Goal: Task Accomplishment & Management: Use online tool/utility

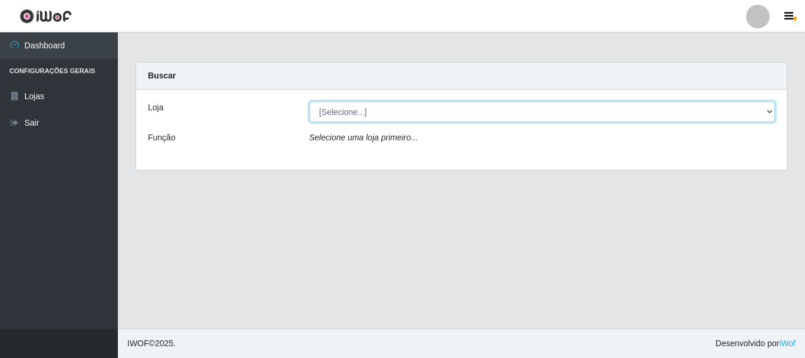
click at [389, 117] on select "[Selecione...] [GEOGRAPHIC_DATA] [GEOGRAPHIC_DATA]" at bounding box center [543, 111] width 466 height 21
select select "64"
click at [310, 101] on select "[Selecione...] [GEOGRAPHIC_DATA] [GEOGRAPHIC_DATA]" at bounding box center [543, 111] width 466 height 21
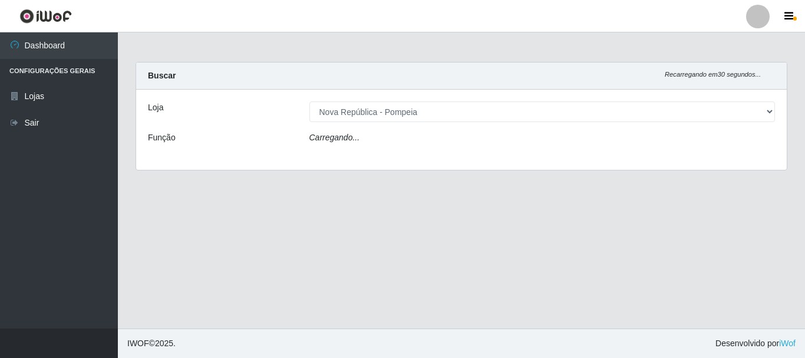
click at [384, 140] on div "Carregando..." at bounding box center [543, 139] width 484 height 17
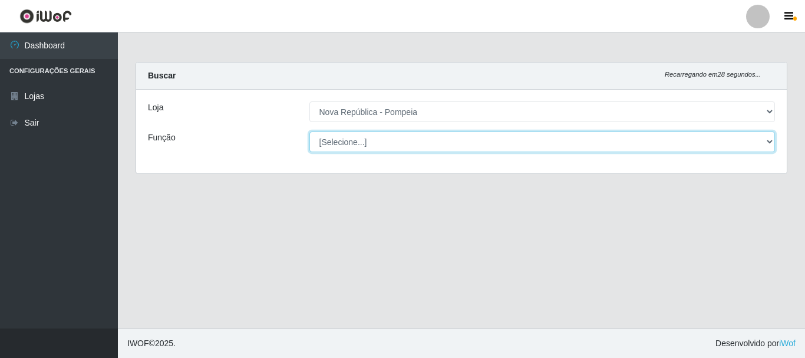
click at [397, 140] on select "[Selecione...] Balconista Operador de Caixa Recepcionista Repositor" at bounding box center [543, 141] width 466 height 21
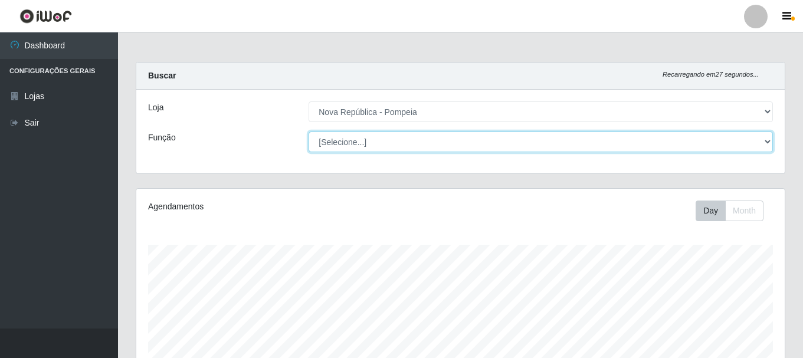
click at [308, 131] on select "[Selecione...] Balconista Operador de Caixa Recepcionista Repositor" at bounding box center [540, 141] width 464 height 21
select select "[Selecione...]"
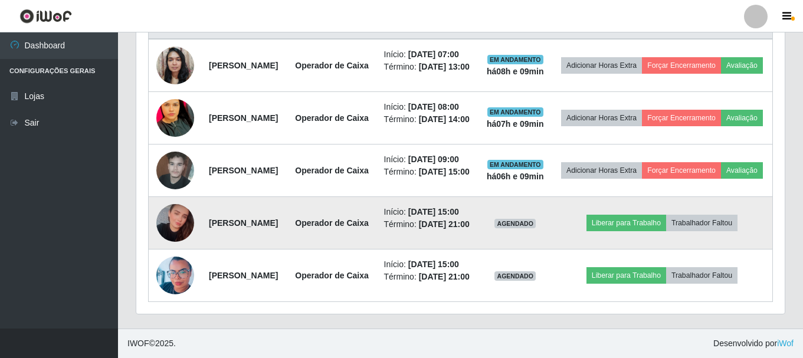
scroll to position [466, 0]
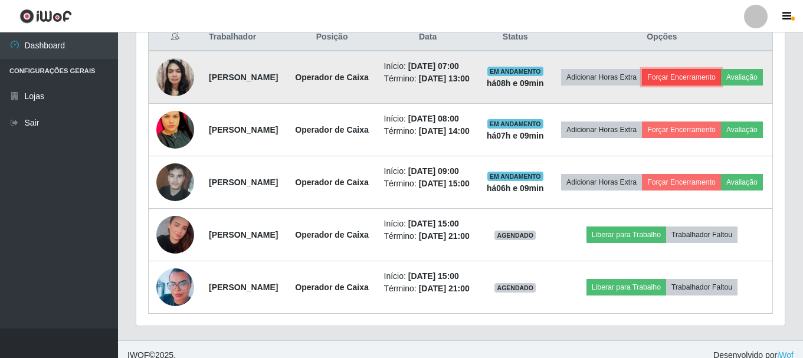
click at [712, 79] on button "Forçar Encerramento" at bounding box center [681, 77] width 79 height 17
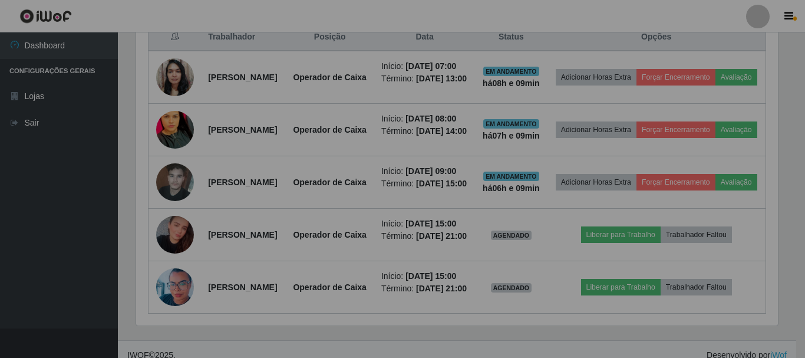
click at [721, 78] on div "Atenção! × É importante que o trabalhador encerre pelo aplicativo. Após forçar …" at bounding box center [402, 179] width 805 height 358
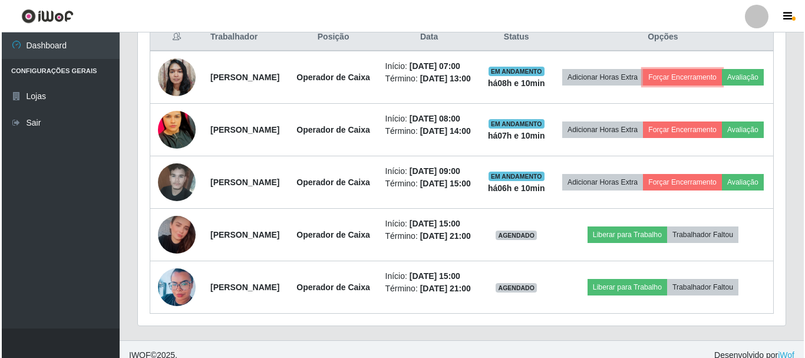
scroll to position [245, 648]
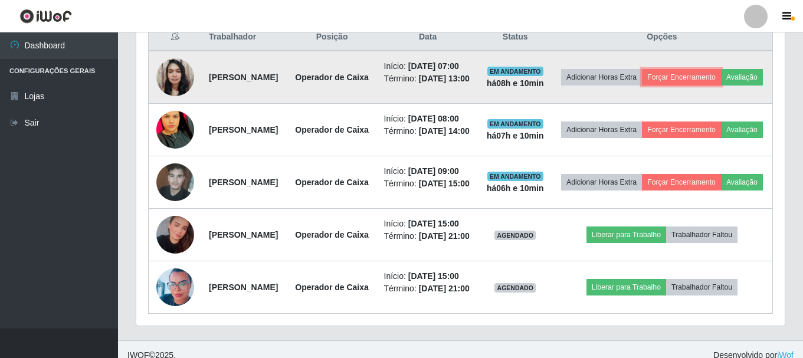
drag, startPoint x: 721, startPoint y: 80, endPoint x: 725, endPoint y: 90, distance: 11.6
click at [725, 90] on td "Adicionar Horas Extra Forçar Encerramento Avaliação" at bounding box center [661, 77] width 221 height 53
click at [721, 81] on button "Forçar Encerramento" at bounding box center [681, 77] width 79 height 17
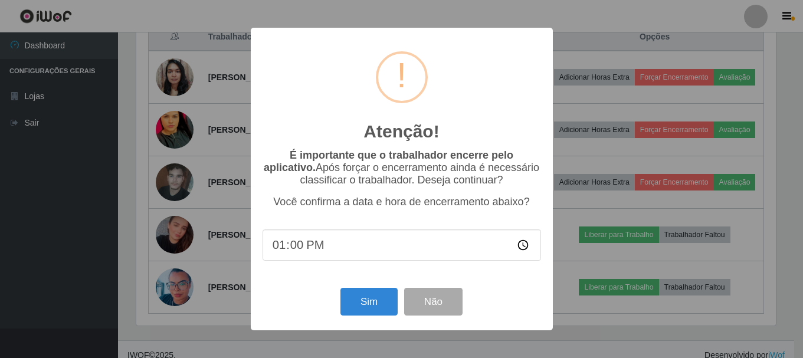
click at [718, 76] on div "Atenção! × É importante que o trabalhador encerre pelo aplicativo. Após forçar …" at bounding box center [401, 179] width 803 height 358
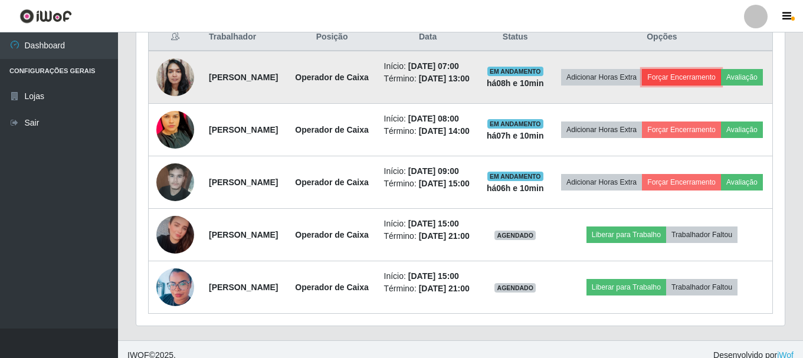
click at [706, 76] on button "Forçar Encerramento" at bounding box center [681, 77] width 79 height 17
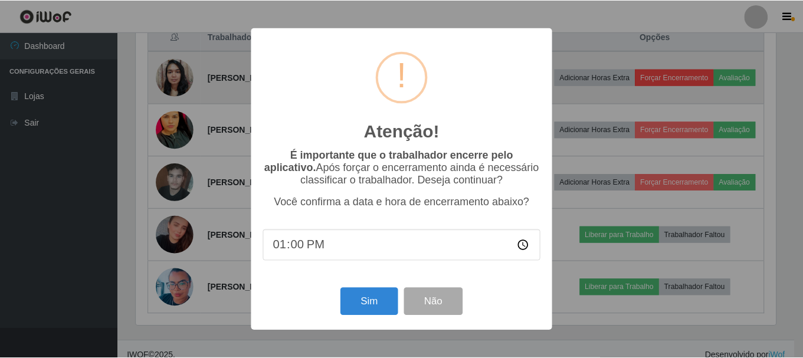
scroll to position [245, 642]
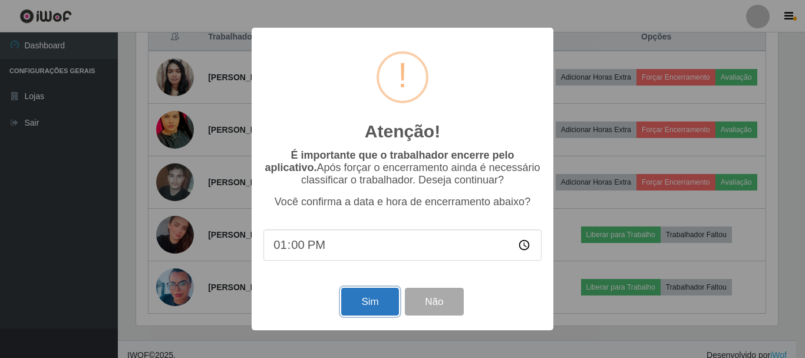
click at [366, 304] on button "Sim" at bounding box center [369, 302] width 57 height 28
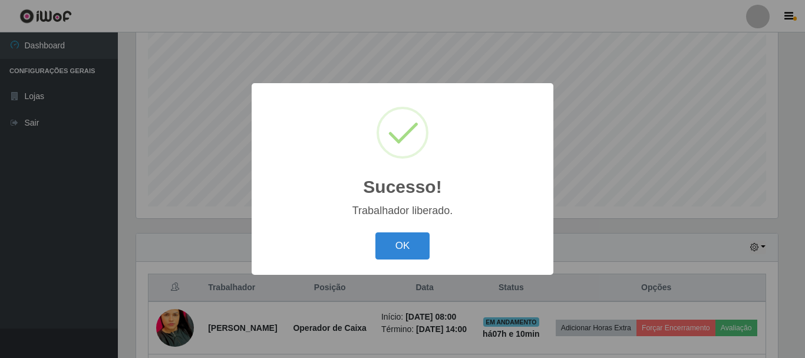
click at [405, 251] on button "OK" at bounding box center [403, 246] width 55 height 28
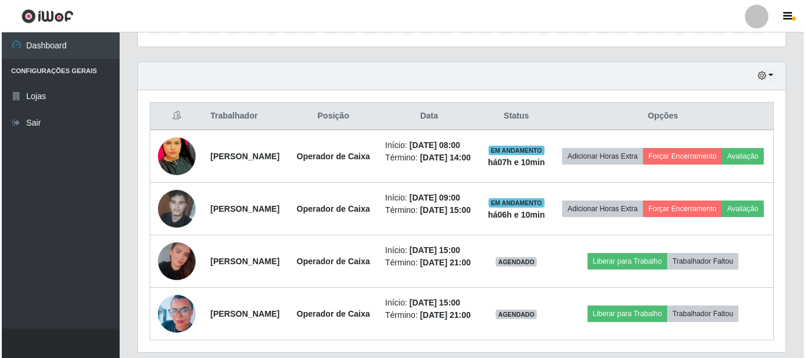
scroll to position [392, 0]
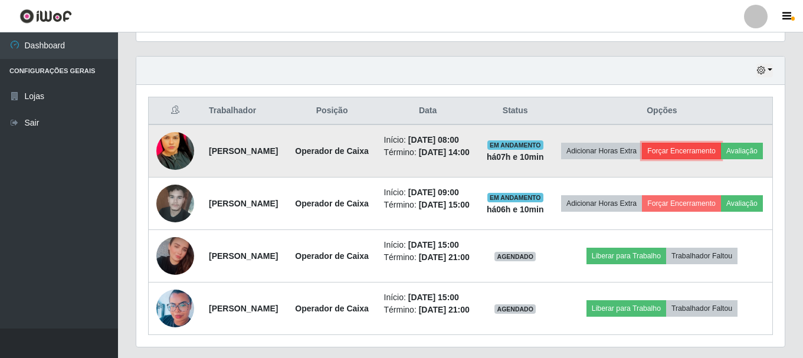
click at [714, 151] on button "Forçar Encerramento" at bounding box center [681, 151] width 79 height 17
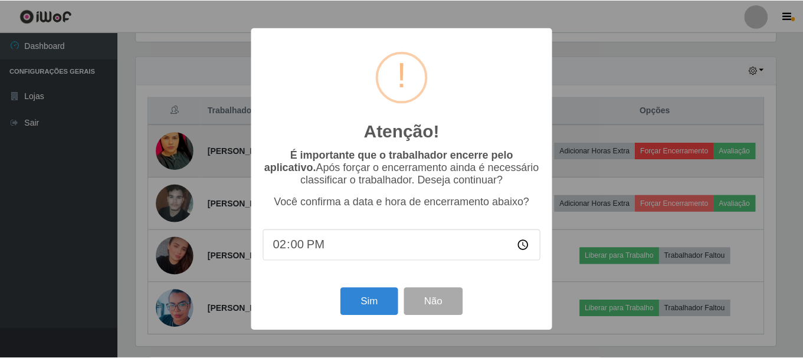
scroll to position [245, 642]
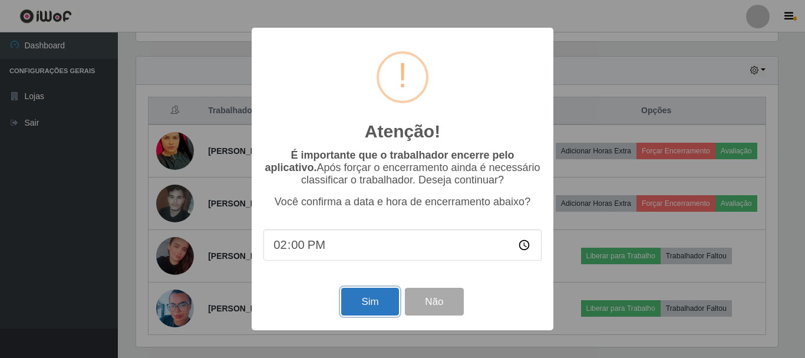
click at [372, 294] on button "Sim" at bounding box center [369, 302] width 57 height 28
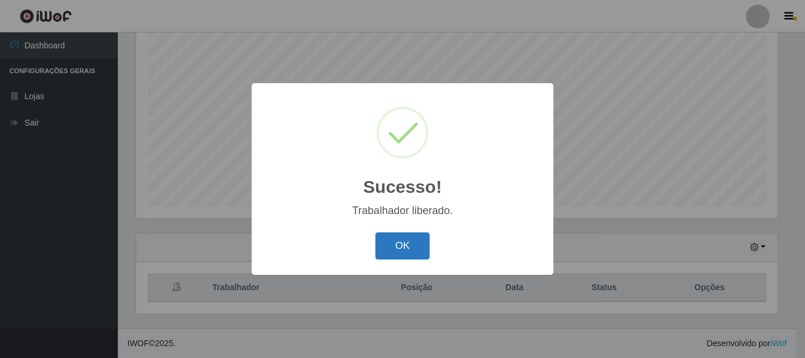
click at [408, 244] on button "OK" at bounding box center [403, 246] width 55 height 28
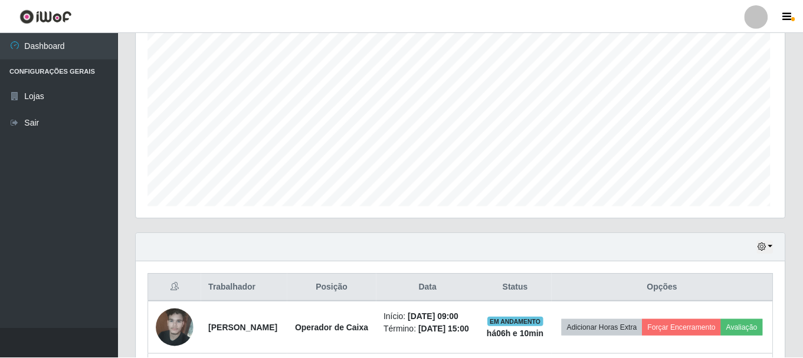
scroll to position [0, 0]
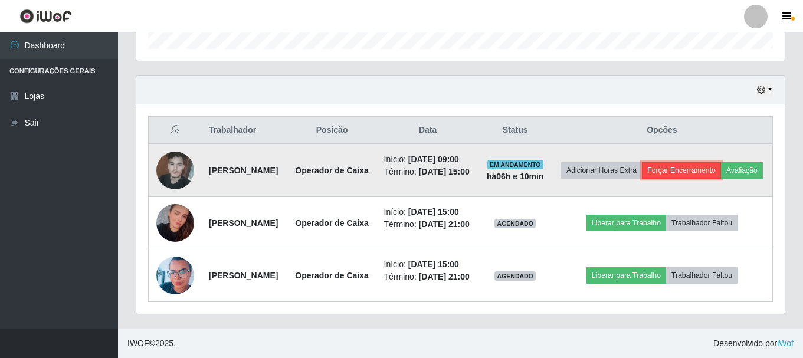
click at [717, 162] on button "Forçar Encerramento" at bounding box center [681, 170] width 79 height 17
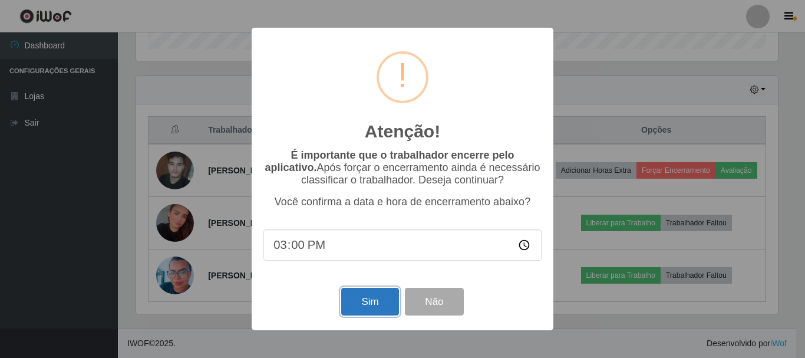
click at [353, 310] on button "Sim" at bounding box center [369, 302] width 57 height 28
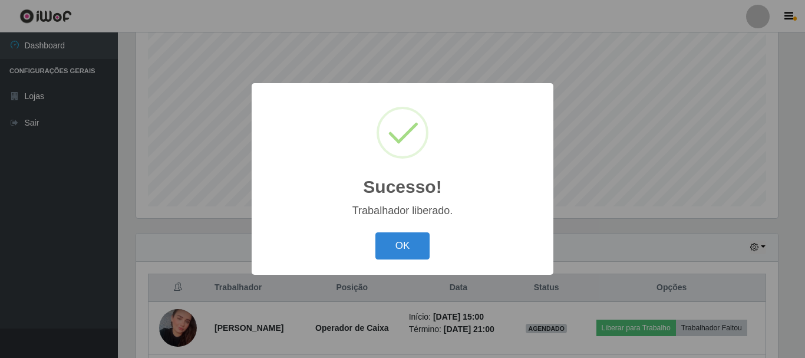
click at [401, 240] on button "OK" at bounding box center [403, 246] width 55 height 28
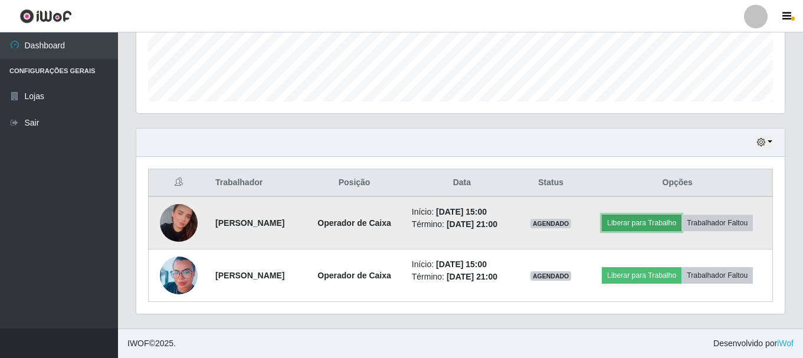
click at [641, 221] on button "Liberar para Trabalho" at bounding box center [641, 223] width 80 height 17
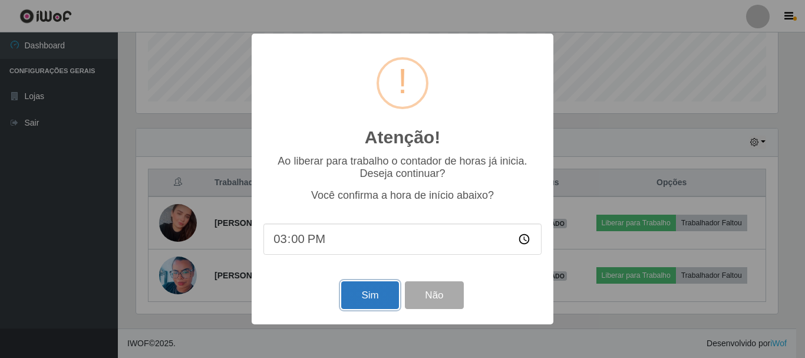
click at [364, 291] on button "Sim" at bounding box center [369, 295] width 57 height 28
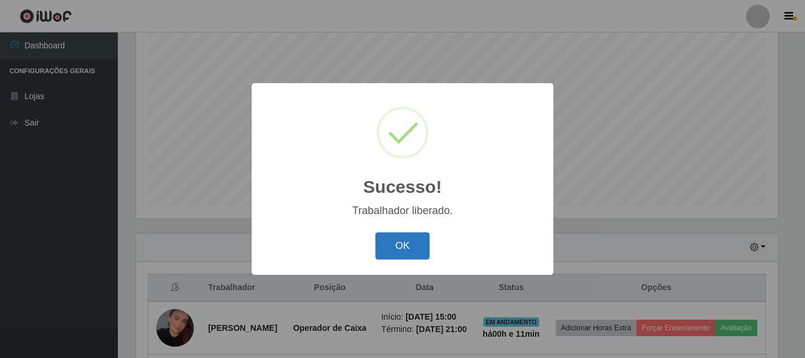
click at [401, 239] on button "OK" at bounding box center [403, 246] width 55 height 28
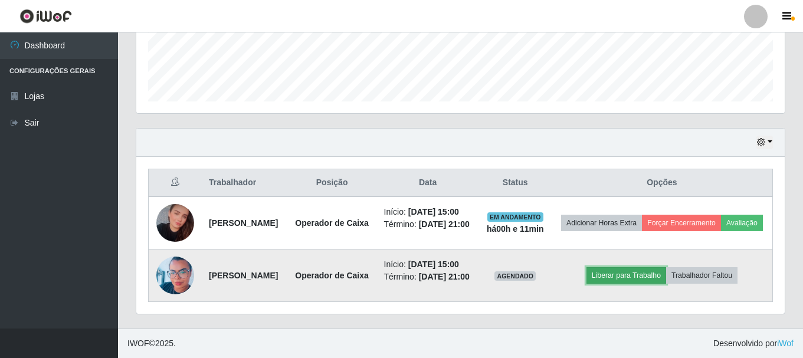
click at [633, 267] on button "Liberar para Trabalho" at bounding box center [626, 275] width 80 height 17
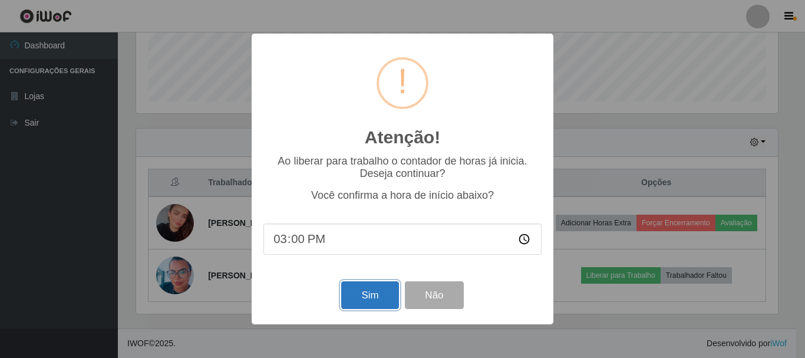
click at [365, 290] on button "Sim" at bounding box center [369, 295] width 57 height 28
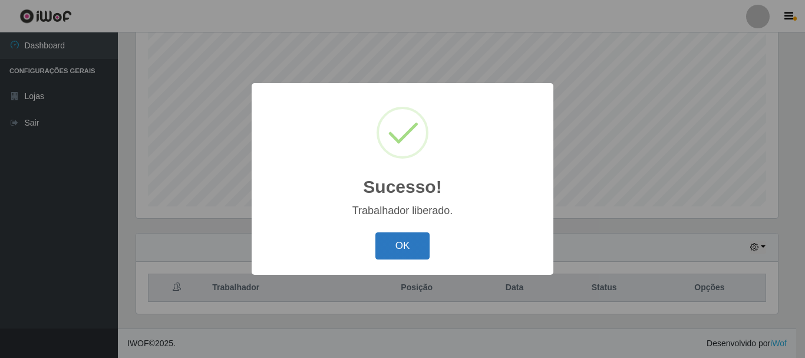
click at [398, 245] on button "OK" at bounding box center [403, 246] width 55 height 28
